Goal: Navigation & Orientation: Find specific page/section

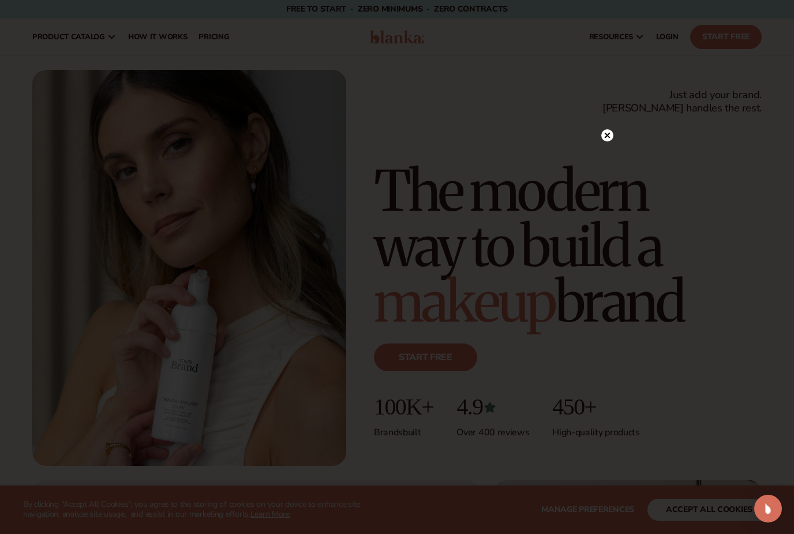
click at [609, 129] on div at bounding box center [607, 135] width 12 height 20
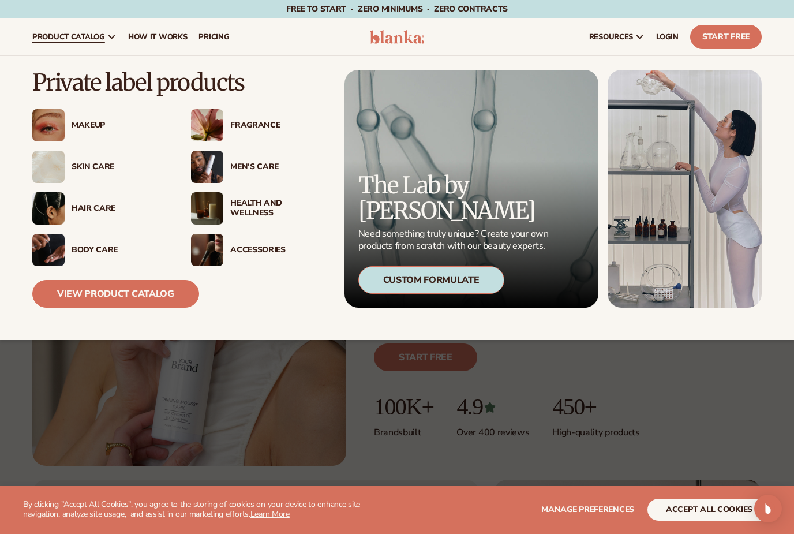
click at [89, 215] on div "Hair Care" at bounding box center [100, 208] width 136 height 32
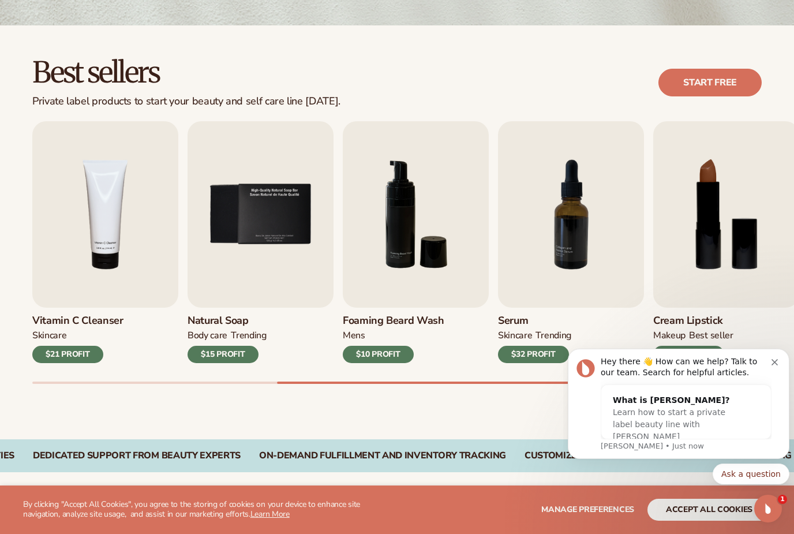
click at [771, 358] on div "Hey there 👋 How can we help? Talk to our team. Search for helpful articles." at bounding box center [685, 367] width 171 height 22
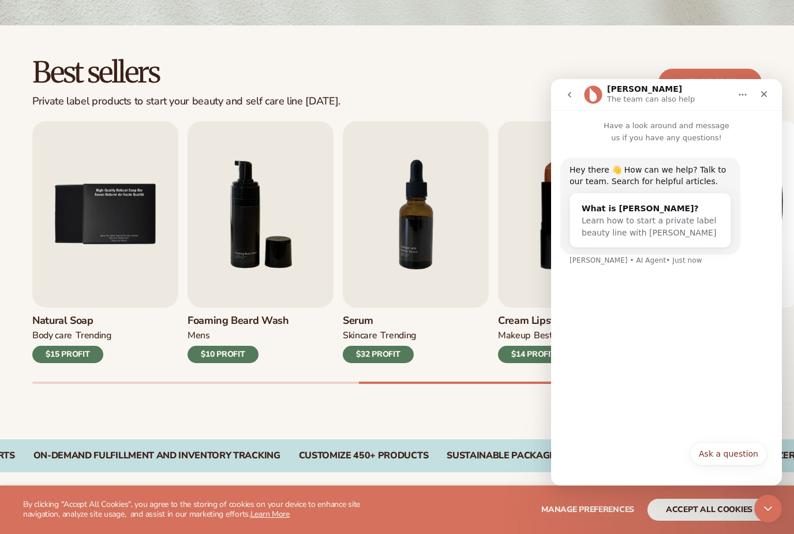
click at [759, 103] on div "Close" at bounding box center [763, 94] width 21 height 21
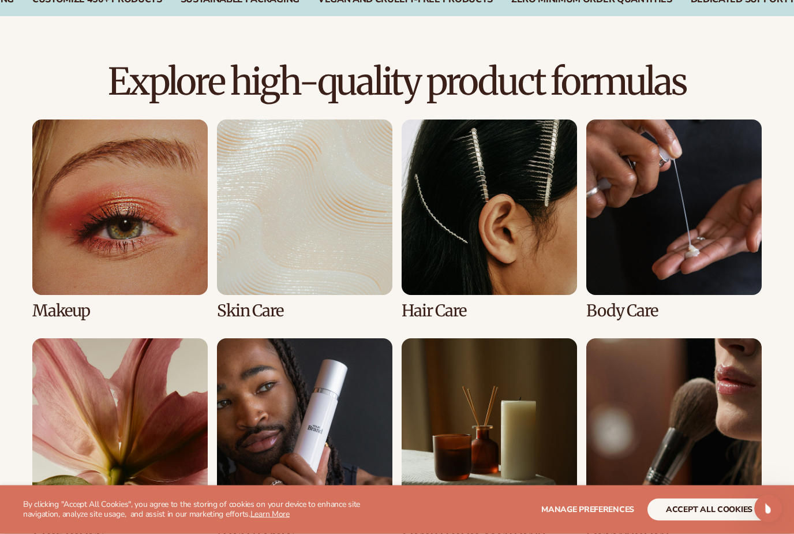
scroll to position [740, 0]
click at [542, 251] on link "3 / 8" at bounding box center [488, 219] width 175 height 200
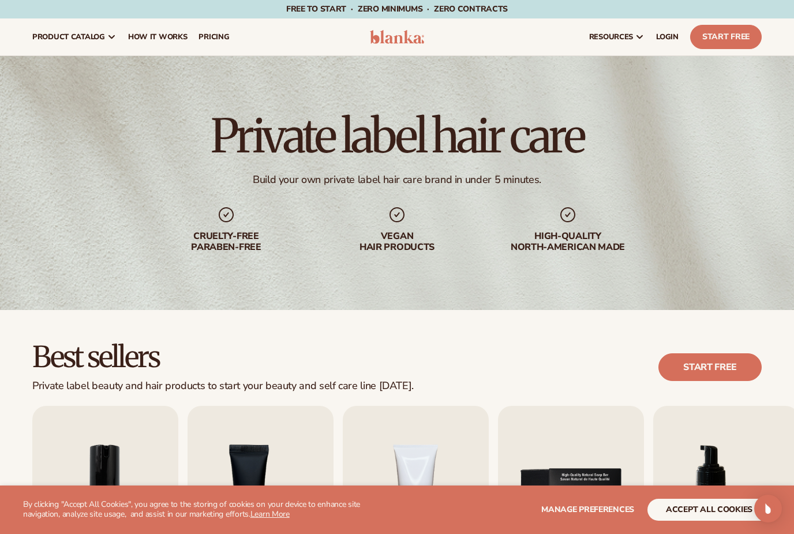
click at [669, 36] on span "LOGIN" at bounding box center [667, 36] width 22 height 9
